Goal: Find contact information: Find contact information

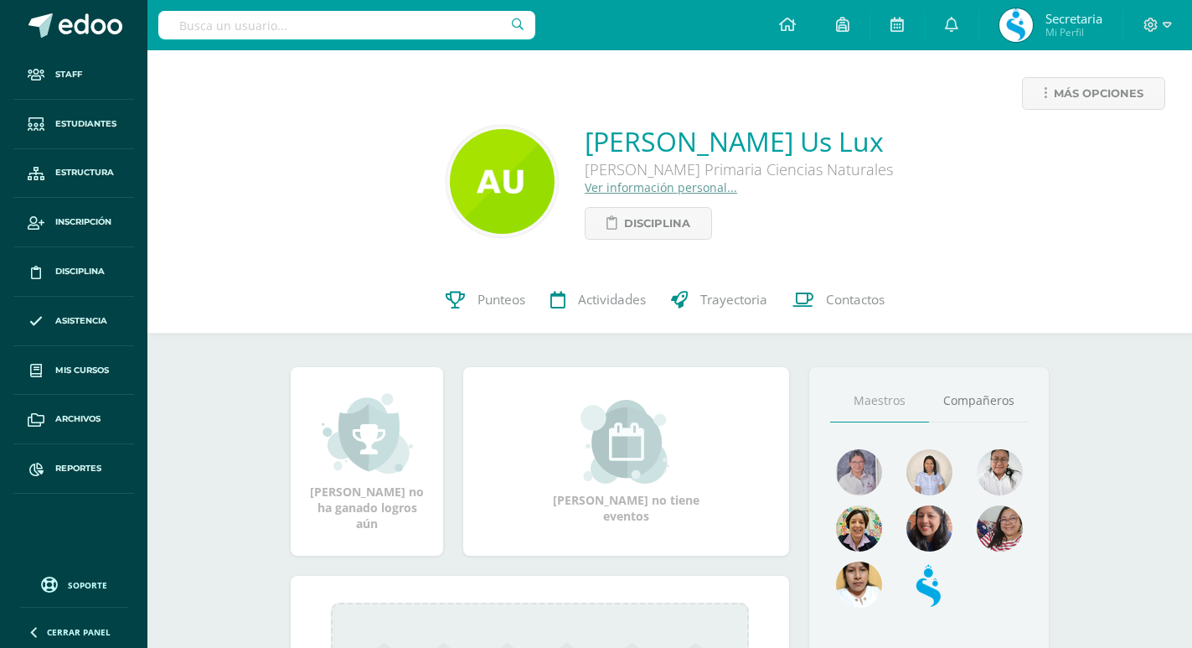
drag, startPoint x: 364, startPoint y: 37, endPoint x: 381, endPoint y: 14, distance: 28.2
click at [381, 14] on input "text" at bounding box center [346, 25] width 377 height 28
type input "maria josé quiñonez"
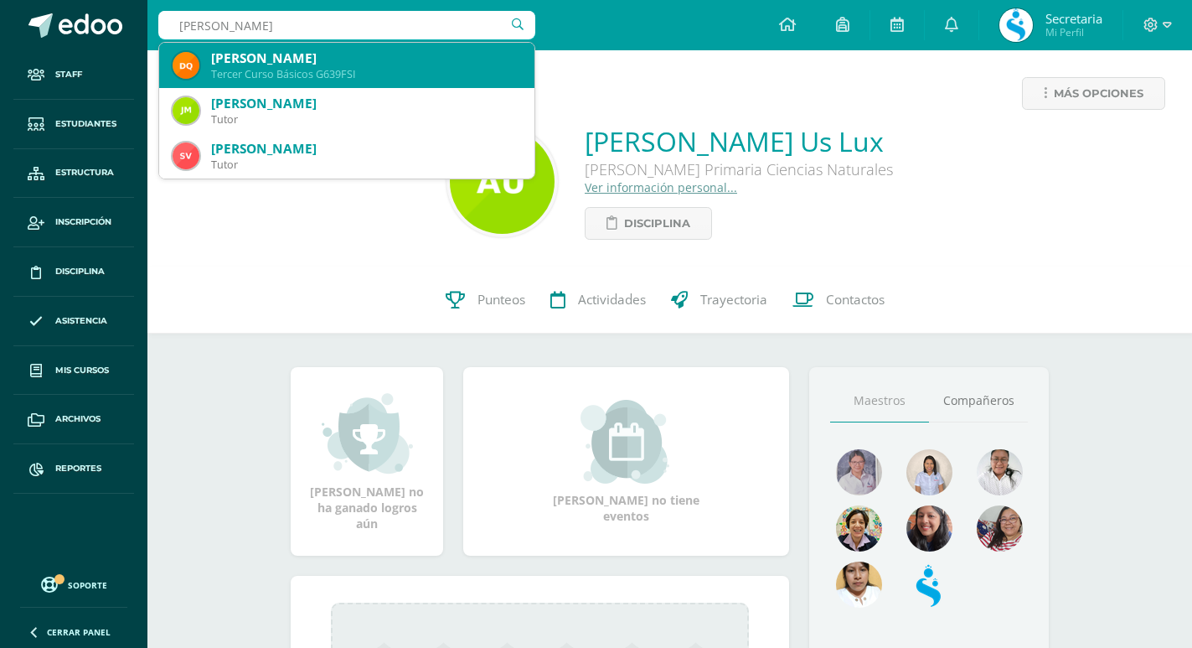
click at [413, 54] on div "Dulce Mariajosé Quiñonez Garcia" at bounding box center [366, 58] width 310 height 18
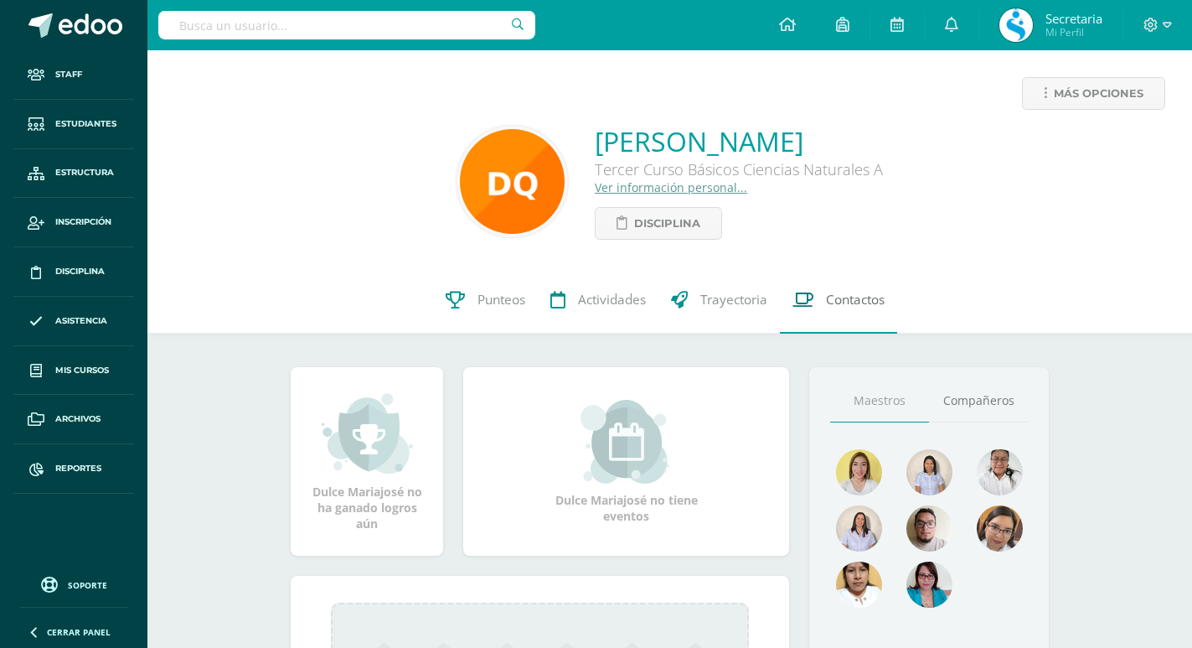
click at [795, 289] on link "Contactos" at bounding box center [838, 299] width 117 height 67
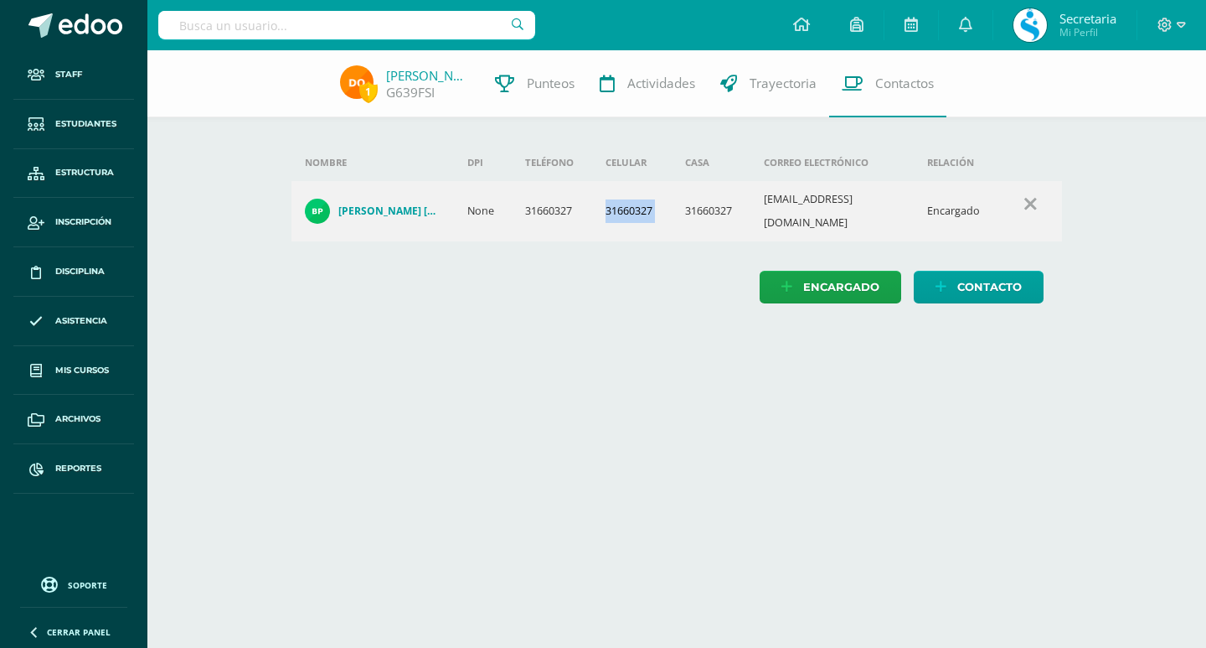
drag, startPoint x: 618, startPoint y: 204, endPoint x: 672, endPoint y: 218, distance: 55.3
click at [672, 218] on tr "Blanca Rosa Garcia Perdomo de Quiñones None 31660327 31660327 31660327 blancaad…" at bounding box center [678, 211] width 772 height 60
click at [275, 33] on input "text" at bounding box center [346, 25] width 377 height 28
type input "peruch"
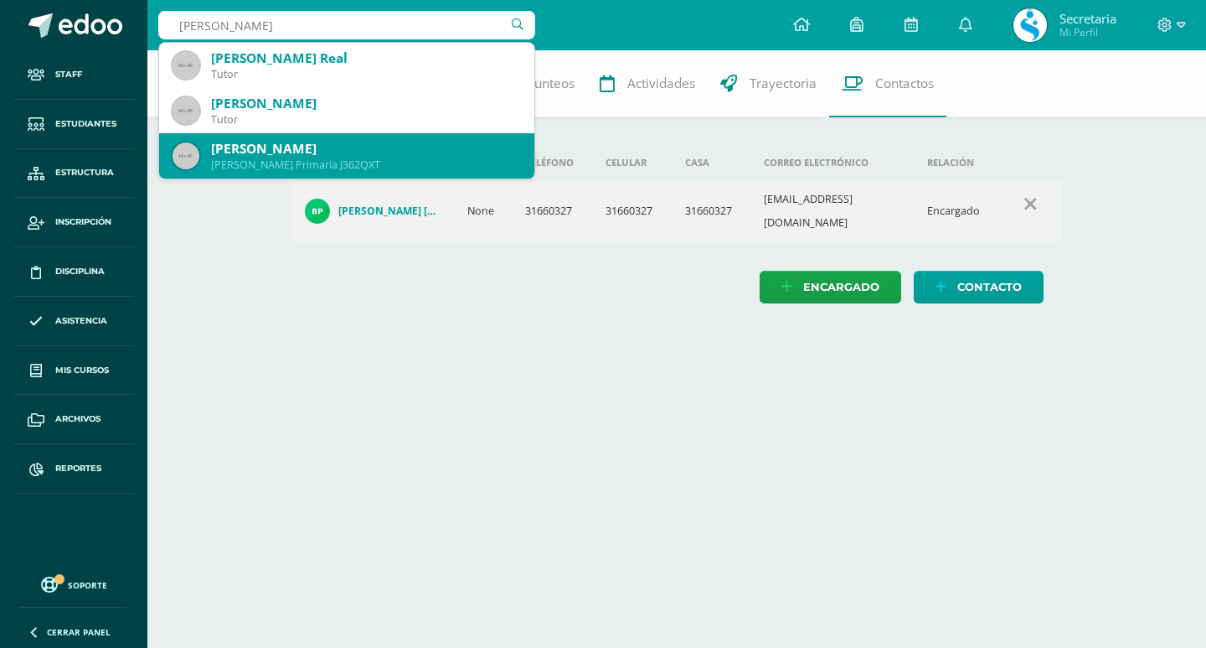
click at [389, 141] on div "[PERSON_NAME]" at bounding box center [366, 149] width 310 height 18
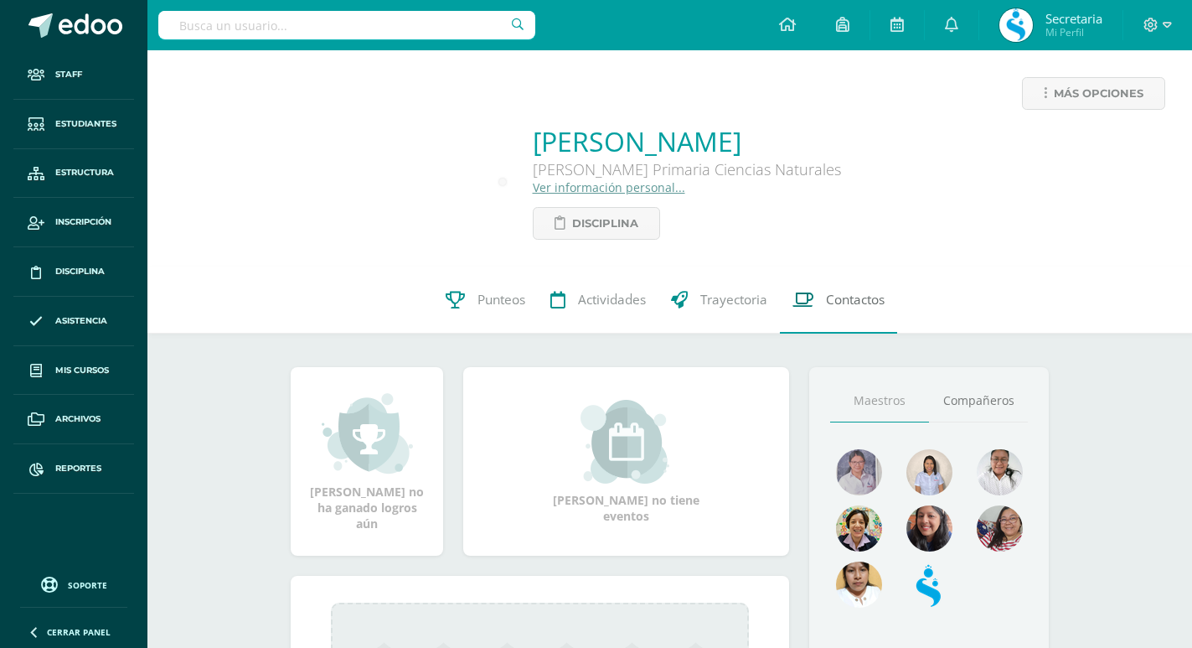
click at [844, 304] on span "Contactos" at bounding box center [855, 300] width 59 height 18
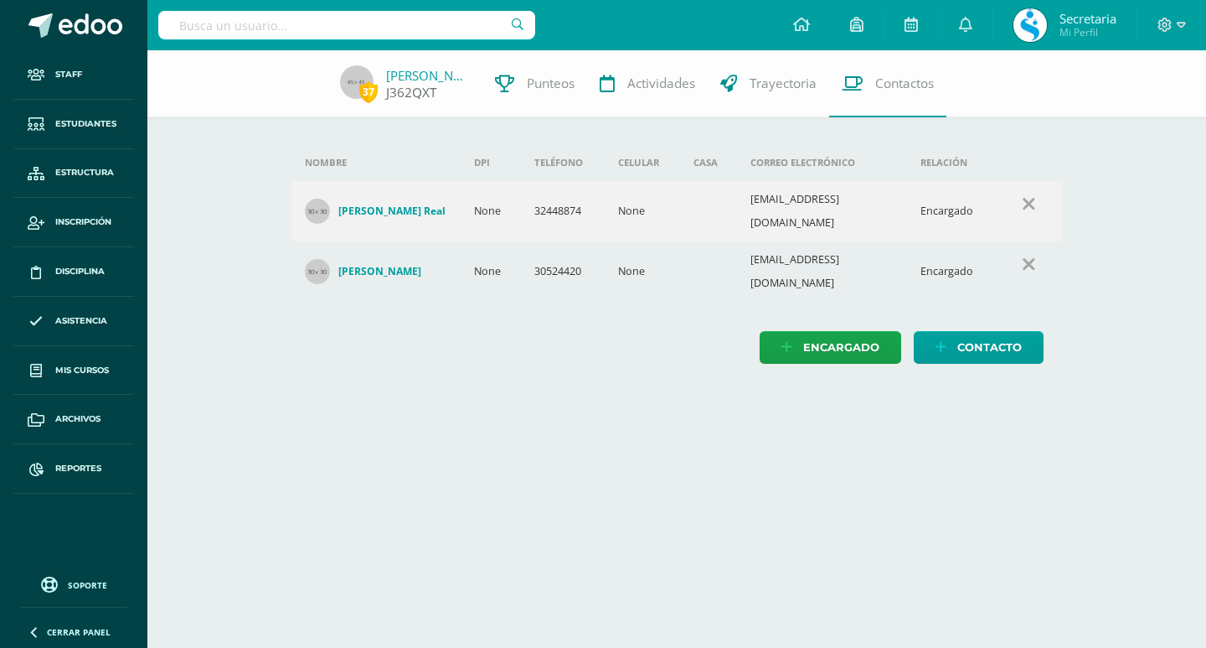
click at [412, 80] on link "[PERSON_NAME]" at bounding box center [428, 75] width 84 height 17
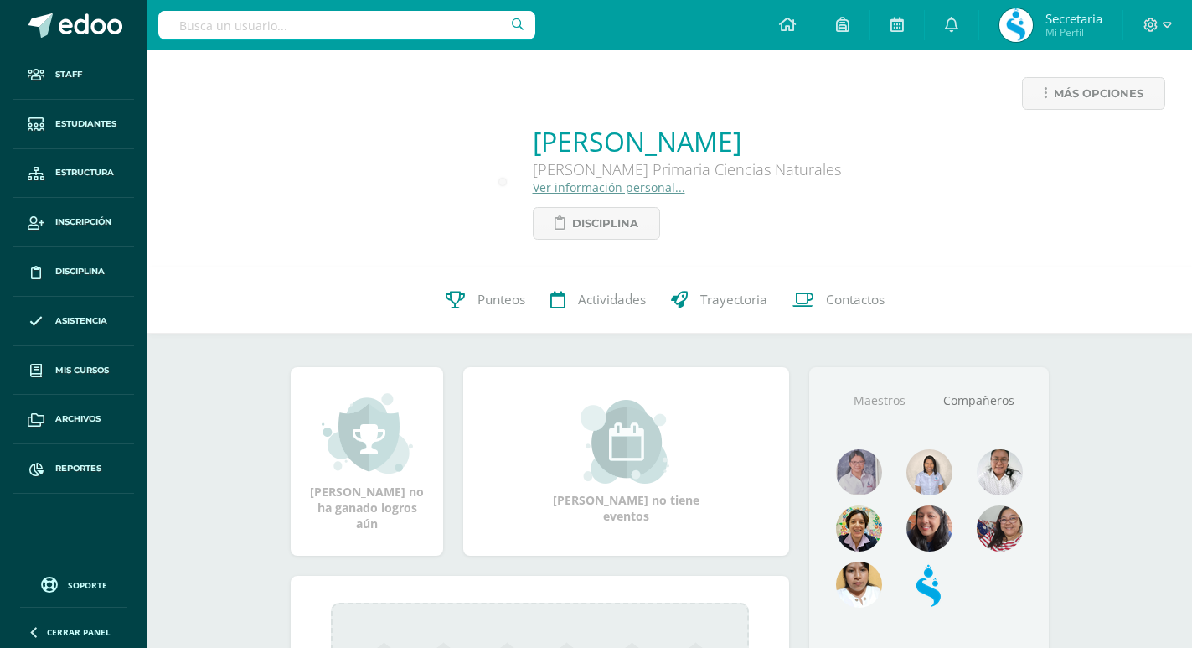
click at [576, 181] on link "Ver información personal..." at bounding box center [609, 187] width 152 height 16
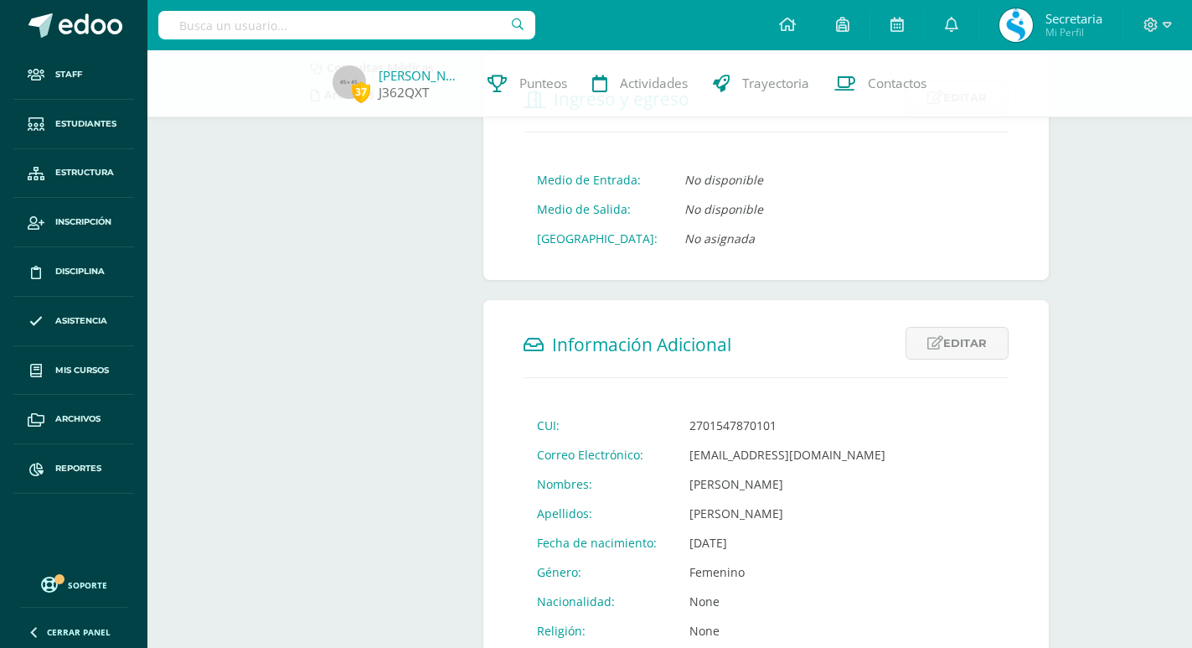
click at [406, 76] on link "Katerine Peruch" at bounding box center [421, 75] width 84 height 17
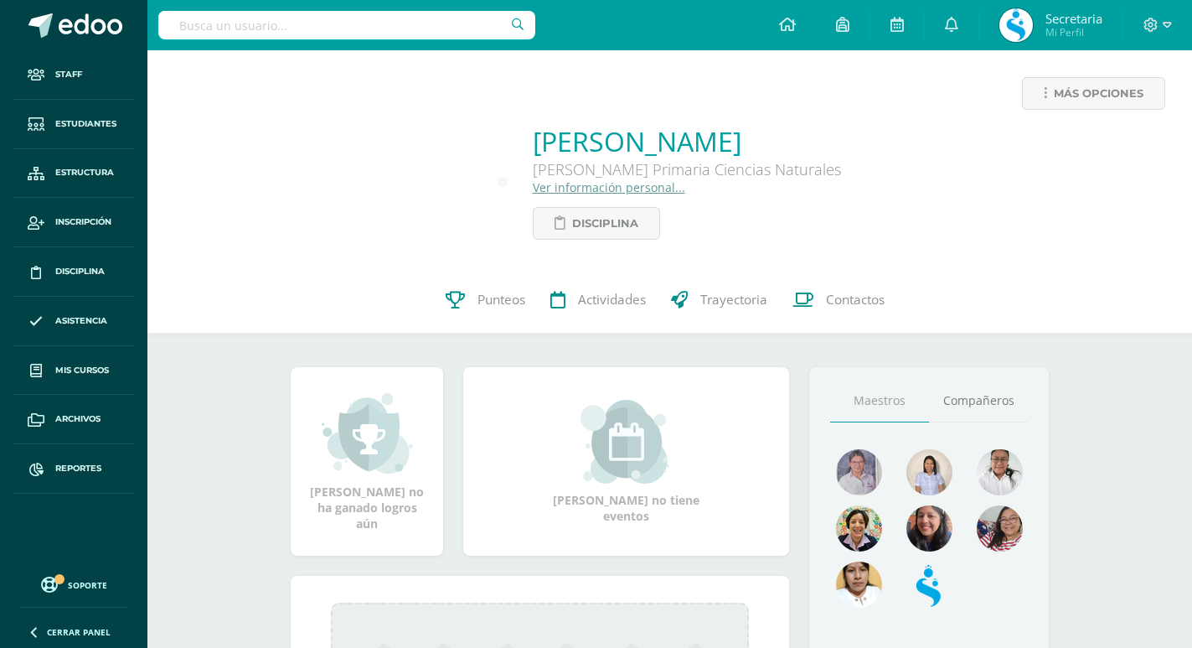
click at [201, 30] on input "text" at bounding box center [346, 25] width 377 height 28
type input "quiñonez"
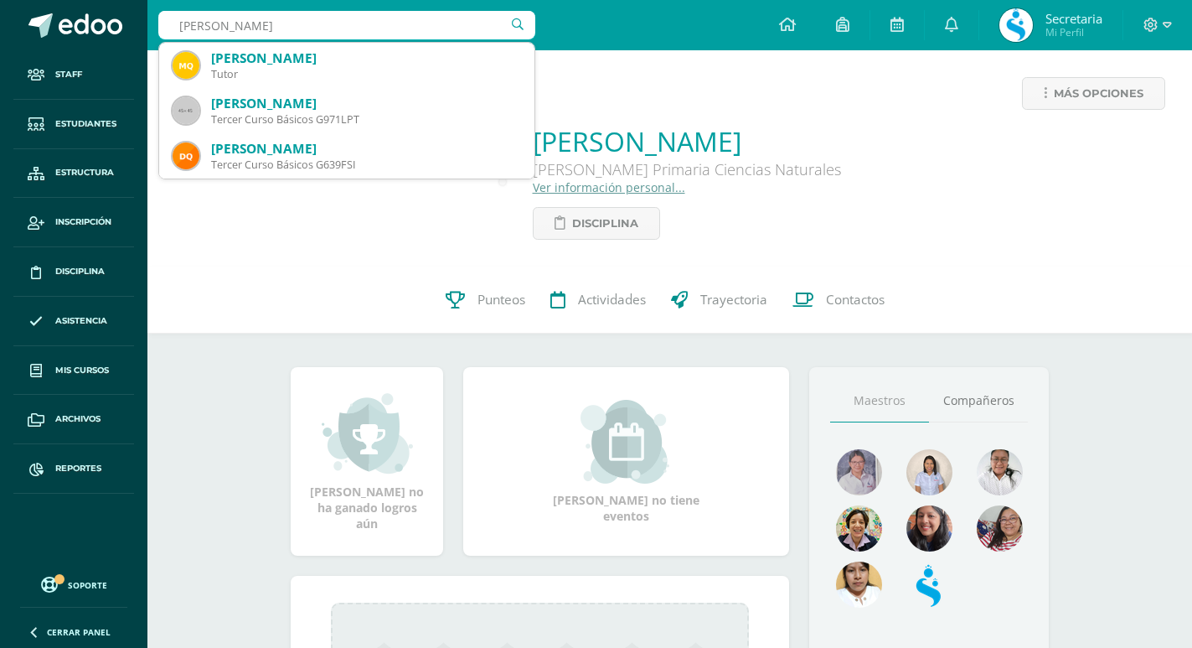
click at [309, 134] on div "Dulce Mariajosé Quiñonez Garcia Tercer Curso Básicos G639FSI" at bounding box center [347, 155] width 349 height 45
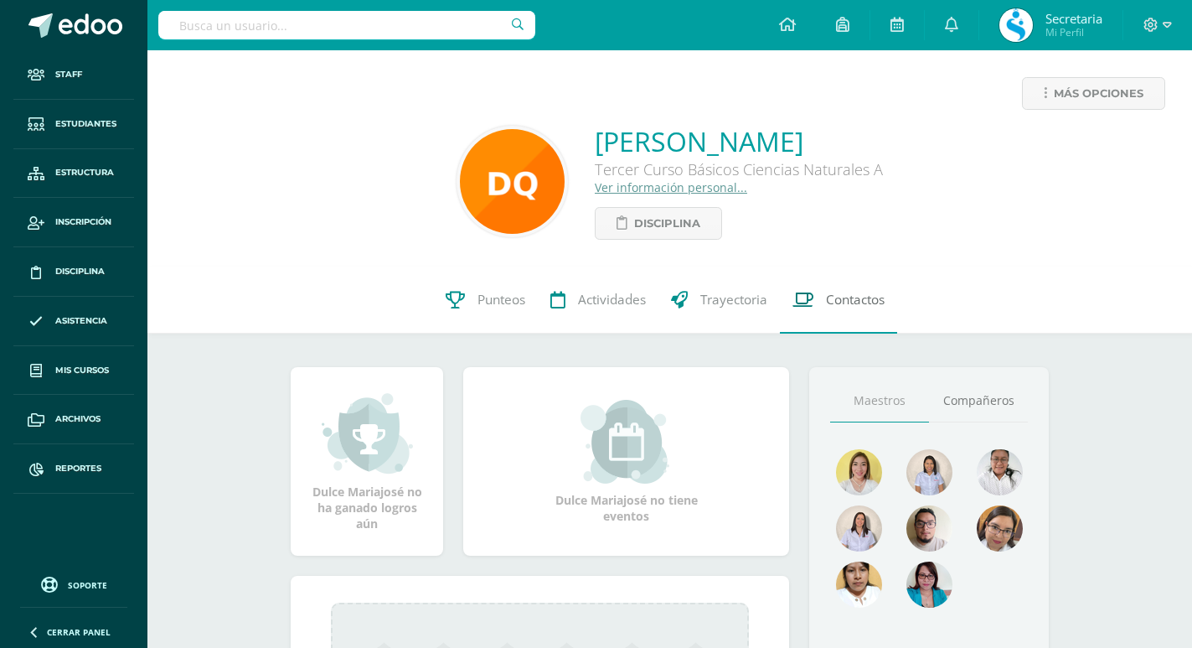
click at [850, 318] on link "Contactos" at bounding box center [838, 299] width 117 height 67
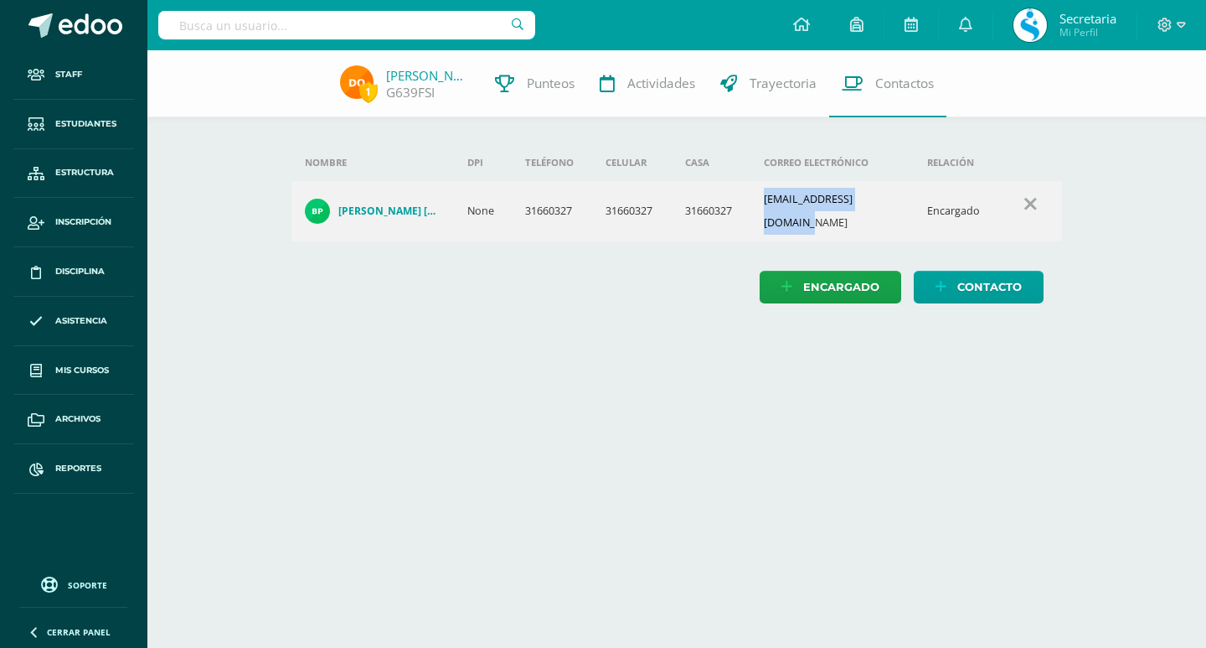
drag, startPoint x: 755, startPoint y: 207, endPoint x: 904, endPoint y: 219, distance: 149.6
click at [900, 220] on td "[EMAIL_ADDRESS][DOMAIN_NAME]" at bounding box center [832, 211] width 163 height 60
copy td "[EMAIL_ADDRESS][DOMAIN_NAME]"
